Goal: Use online tool/utility: Utilize a website feature to perform a specific function

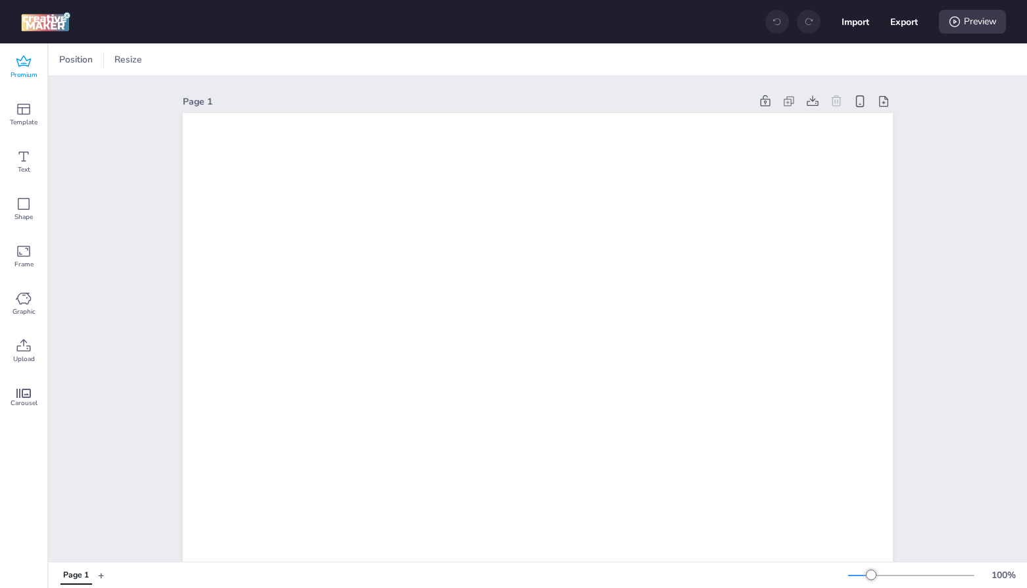
click at [30, 67] on icon at bounding box center [24, 62] width 16 height 16
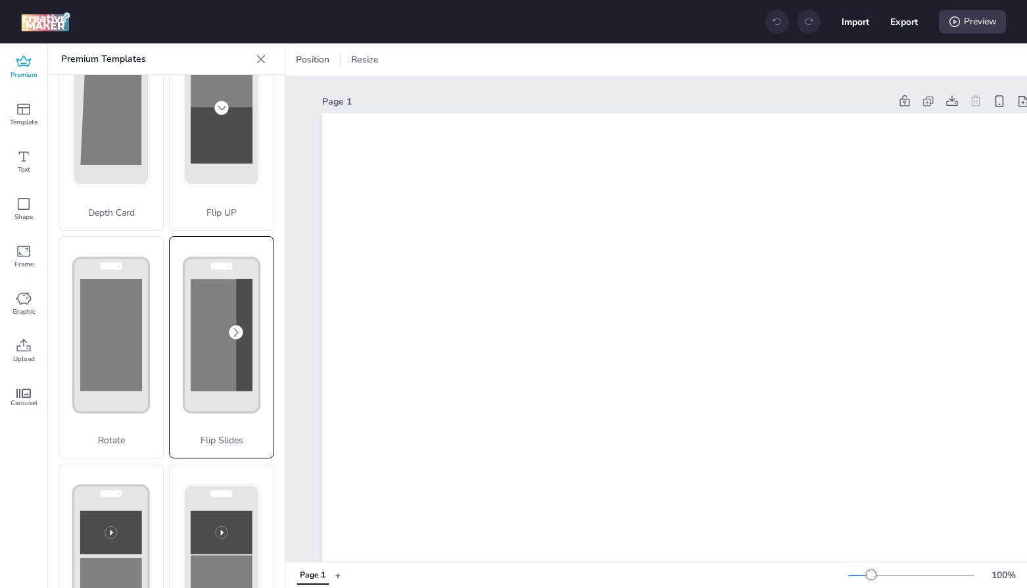
scroll to position [79, 0]
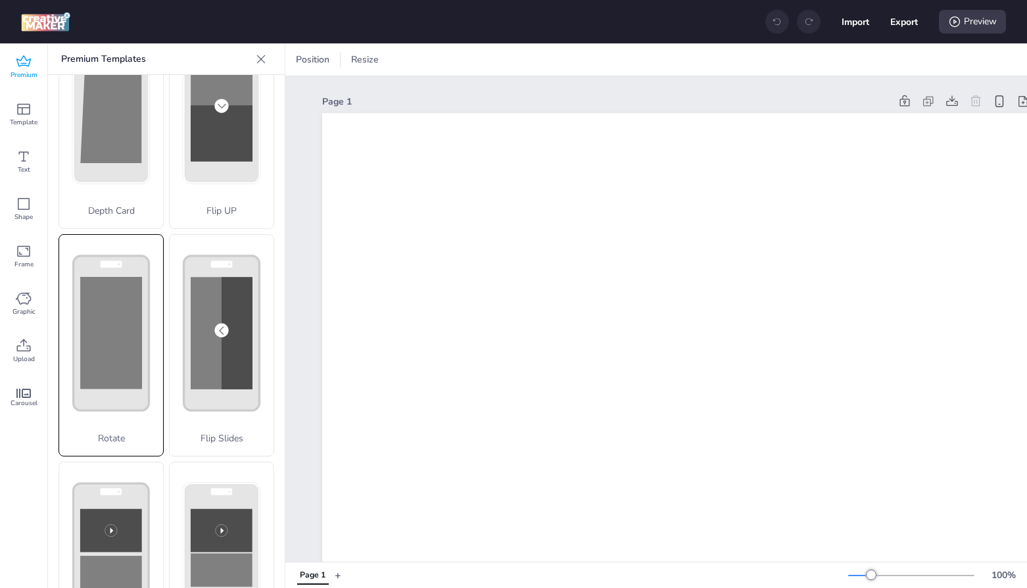
click at [128, 351] on div "Rotate" at bounding box center [111, 345] width 105 height 222
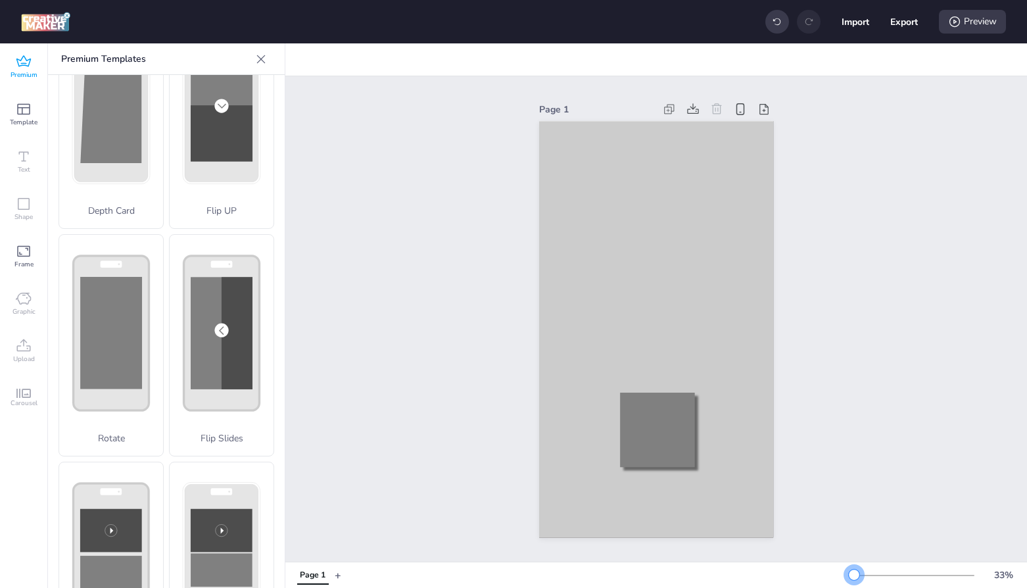
drag, startPoint x: 868, startPoint y: 575, endPoint x: 854, endPoint y: 578, distance: 14.7
click at [854, 578] on div at bounding box center [854, 574] width 11 height 11
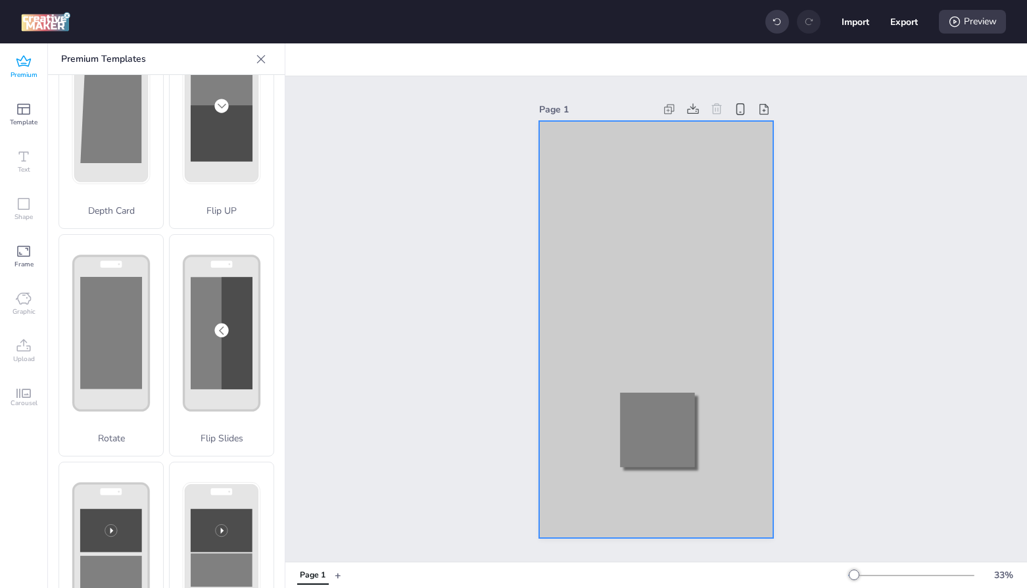
click at [595, 192] on div at bounding box center [656, 329] width 234 height 417
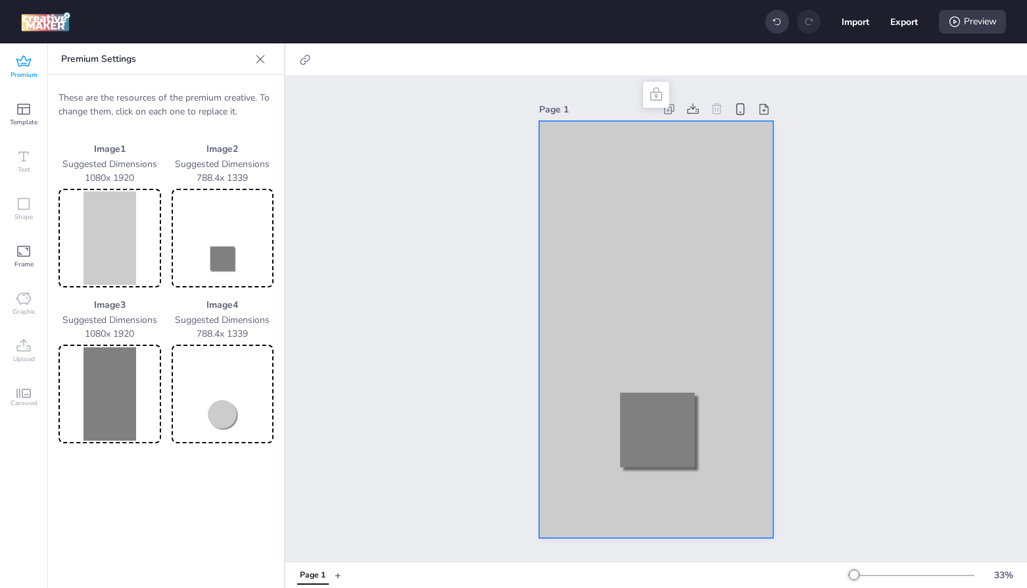
click at [107, 256] on img at bounding box center [109, 237] width 97 height 93
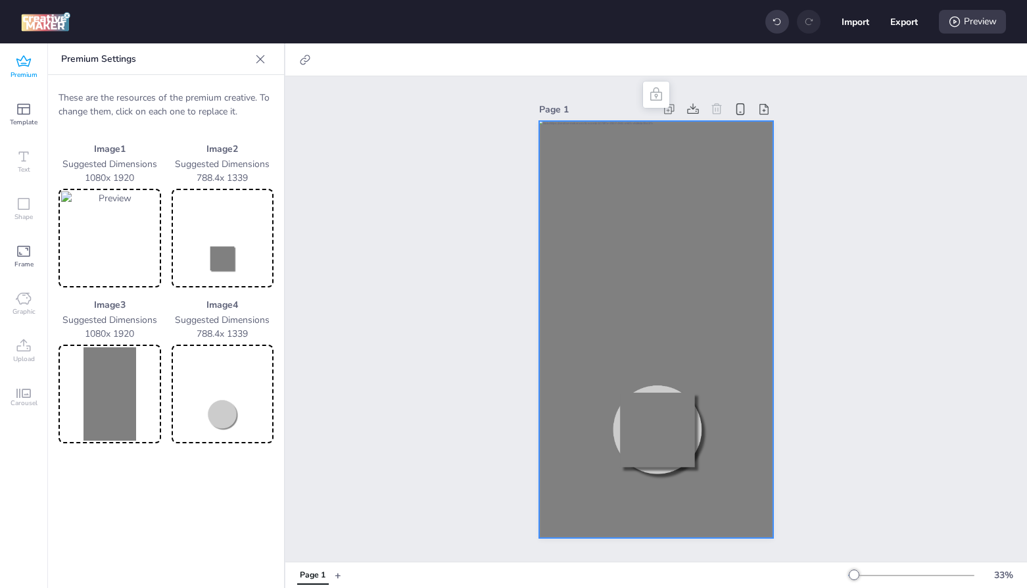
click at [118, 399] on img at bounding box center [109, 393] width 97 height 93
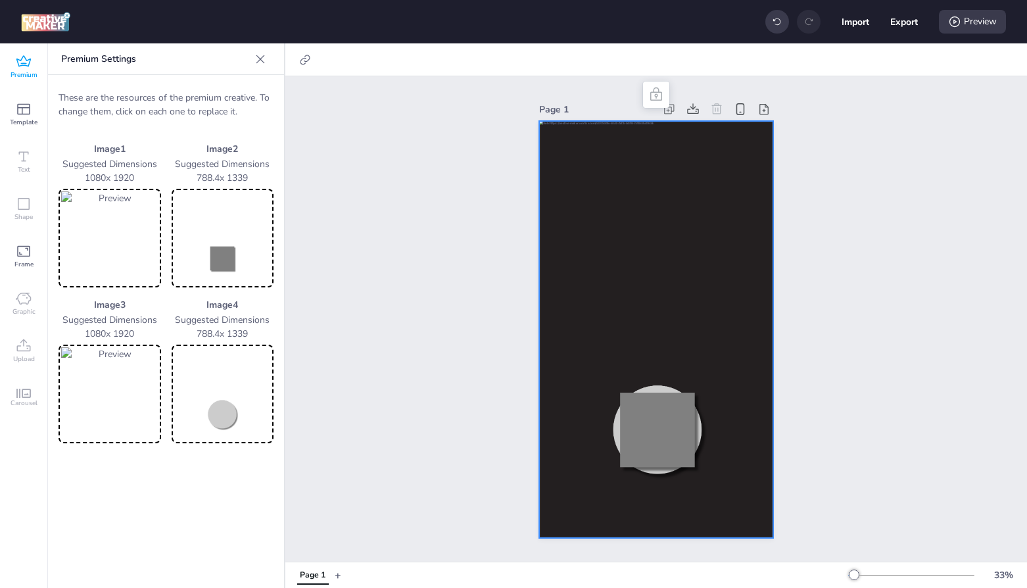
click at [222, 415] on img at bounding box center [222, 393] width 97 height 93
click at [241, 253] on img at bounding box center [222, 237] width 97 height 93
click at [220, 256] on img at bounding box center [222, 237] width 97 height 93
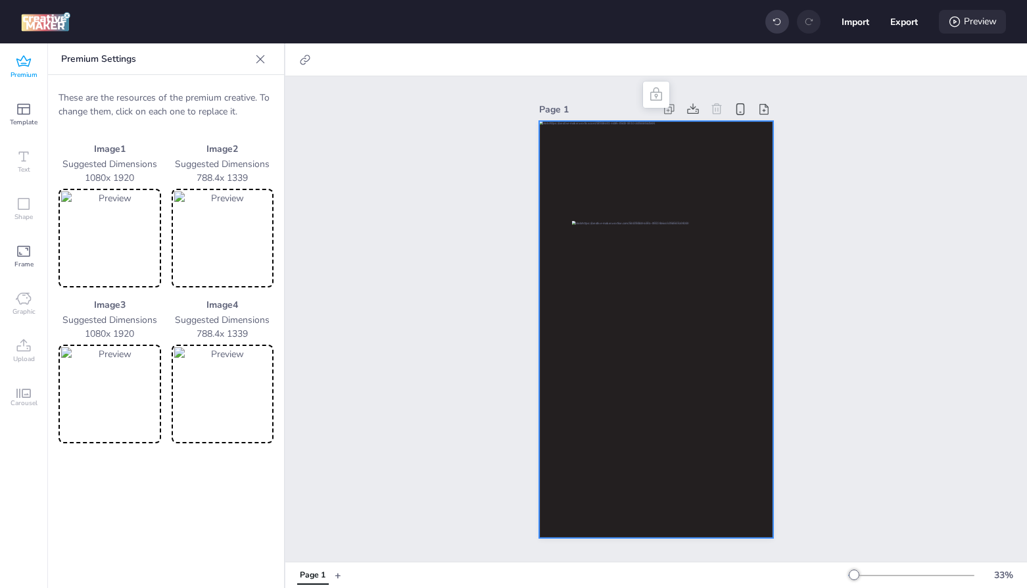
click at [974, 27] on div "Preview" at bounding box center [972, 22] width 67 height 24
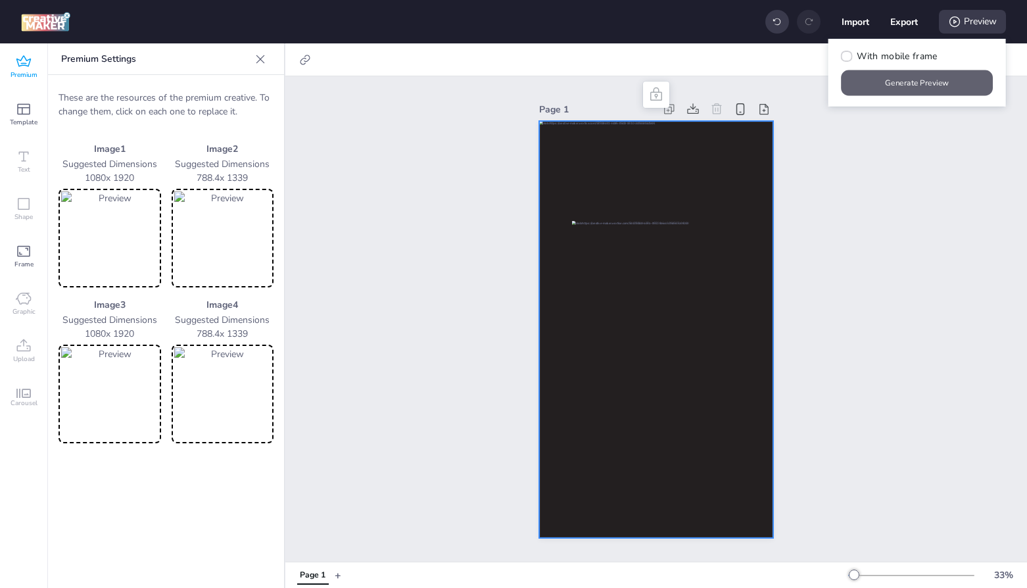
click at [914, 89] on button "Generate Preview" at bounding box center [918, 83] width 152 height 26
